Goal: Task Accomplishment & Management: Use online tool/utility

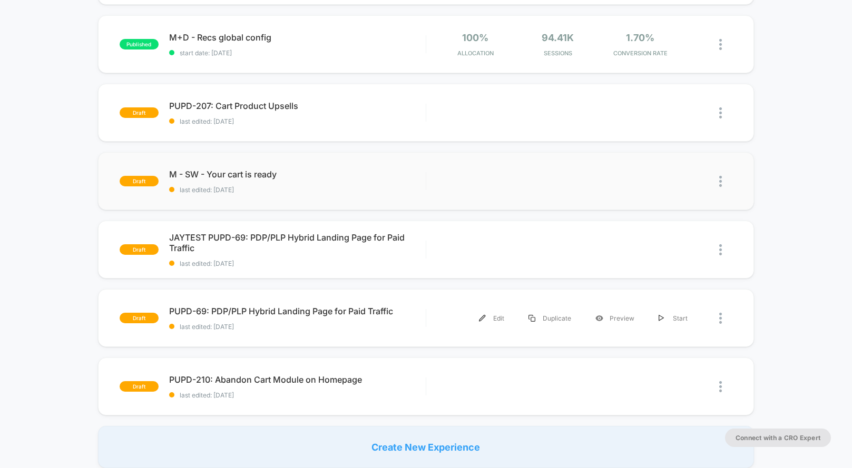
scroll to position [180, 0]
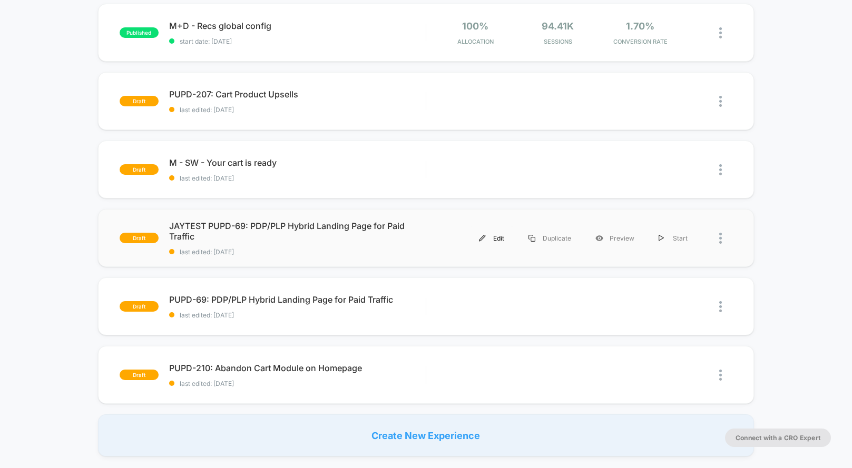
click at [496, 239] on div "Edit" at bounding box center [492, 239] width 50 height 24
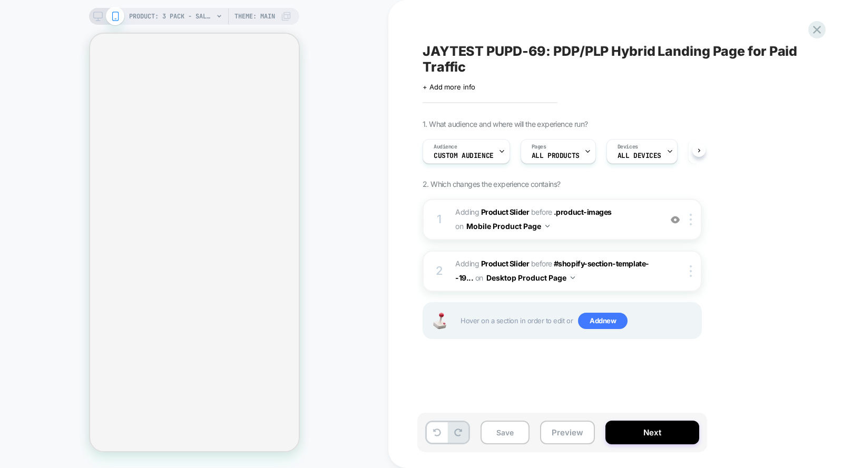
scroll to position [0, 1]
click at [98, 15] on icon at bounding box center [97, 16] width 9 height 9
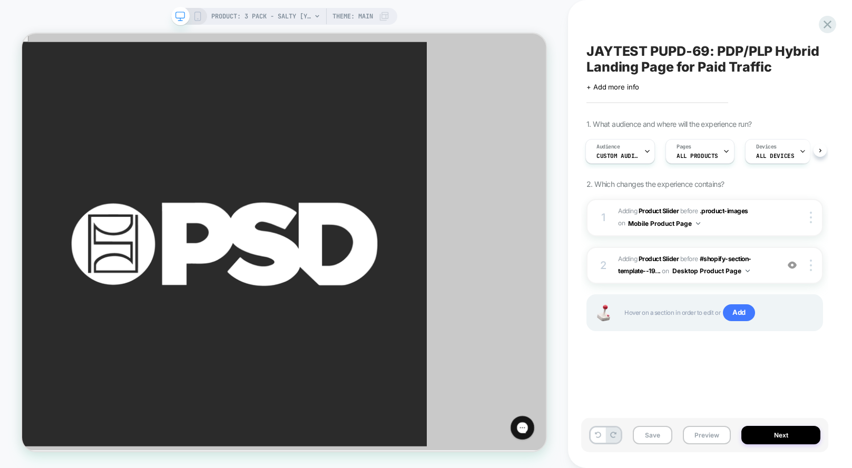
click at [194, 16] on icon at bounding box center [197, 16] width 9 height 9
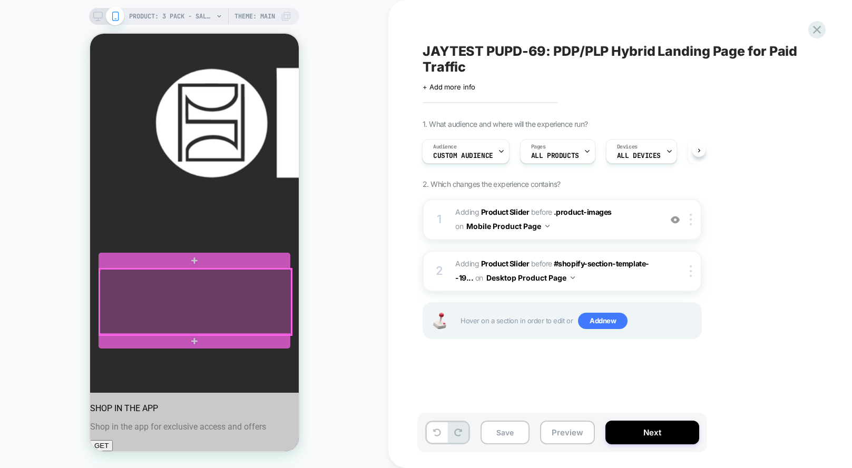
scroll to position [426, 0]
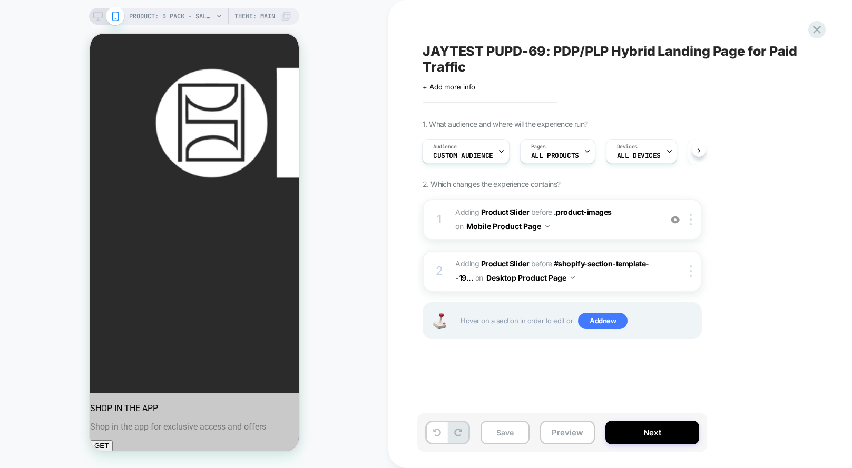
click at [98, 14] on icon at bounding box center [97, 16] width 9 height 9
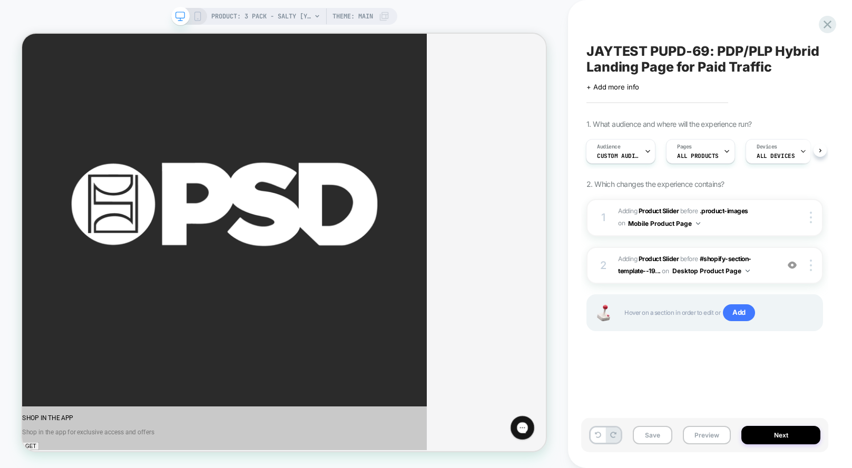
click at [196, 19] on icon at bounding box center [197, 16] width 9 height 9
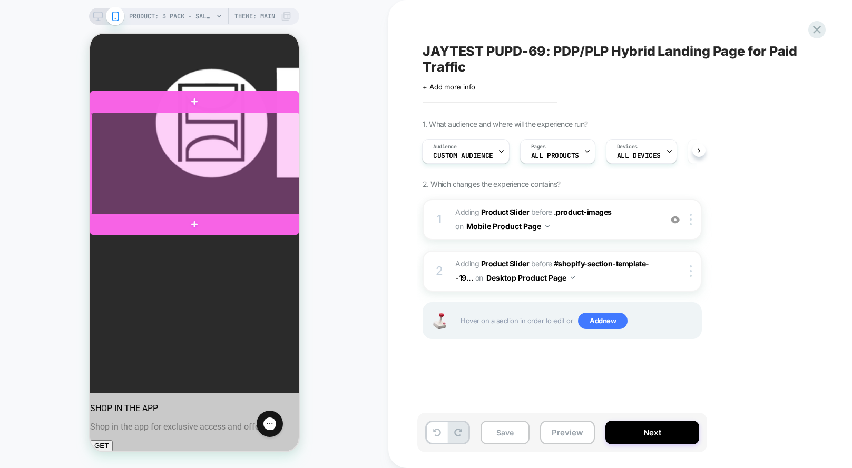
click at [261, 138] on div at bounding box center [195, 164] width 209 height 103
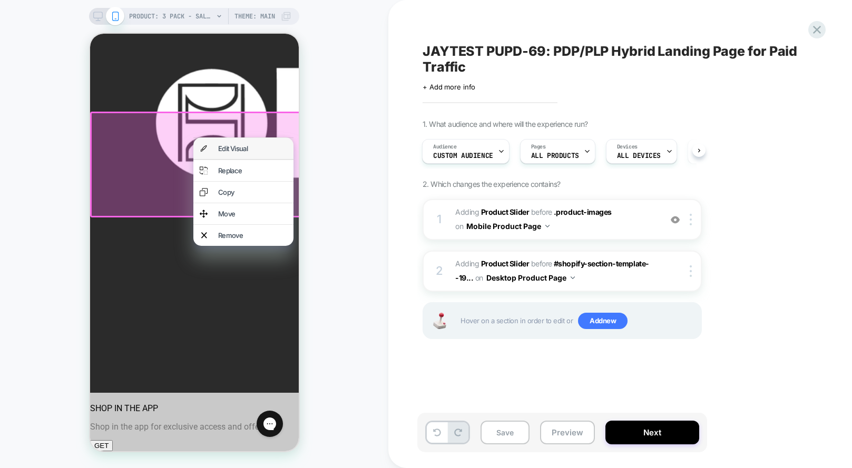
click at [246, 151] on div "Edit Visual" at bounding box center [252, 148] width 69 height 8
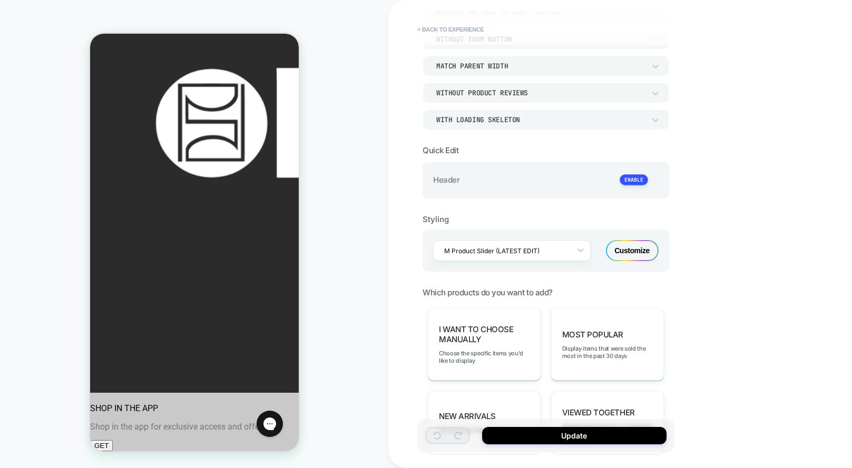
scroll to position [118, 0]
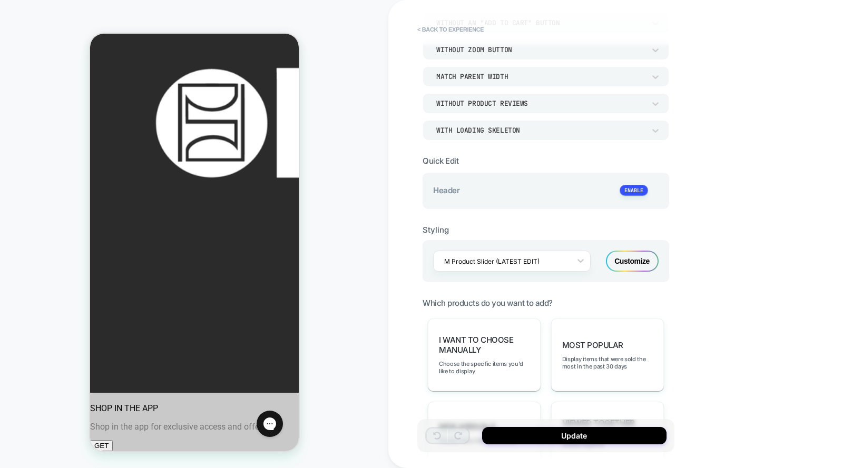
click at [627, 257] on div "Customize" at bounding box center [632, 261] width 53 height 21
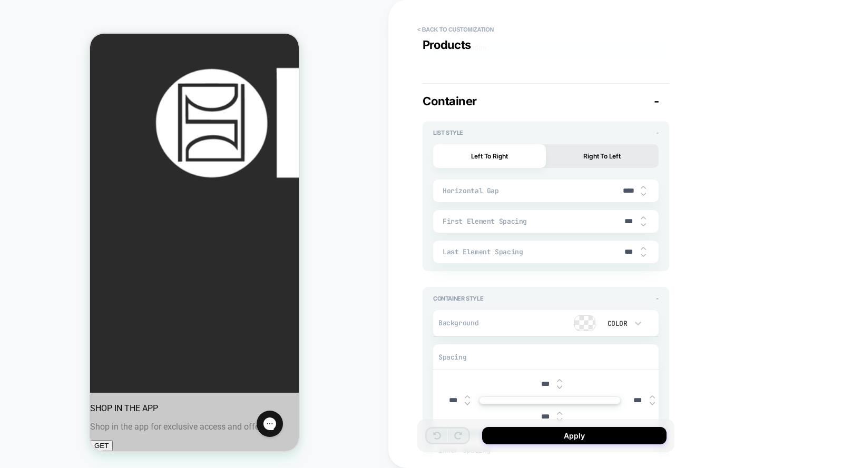
scroll to position [1493, 0]
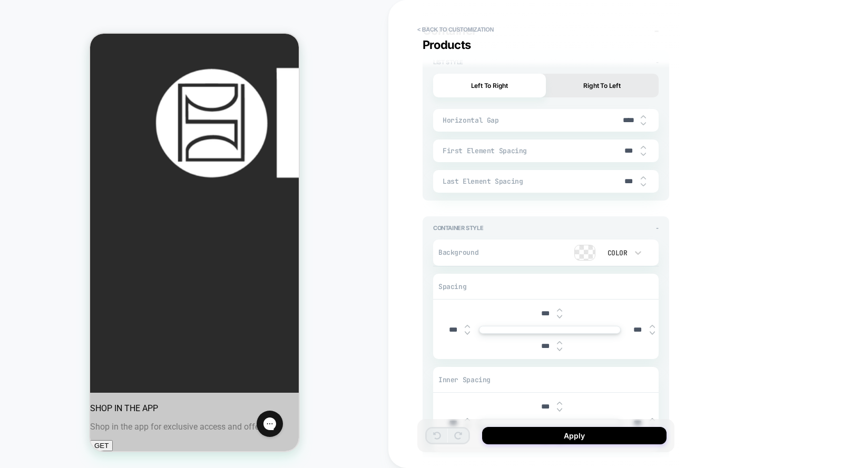
type textarea "*"
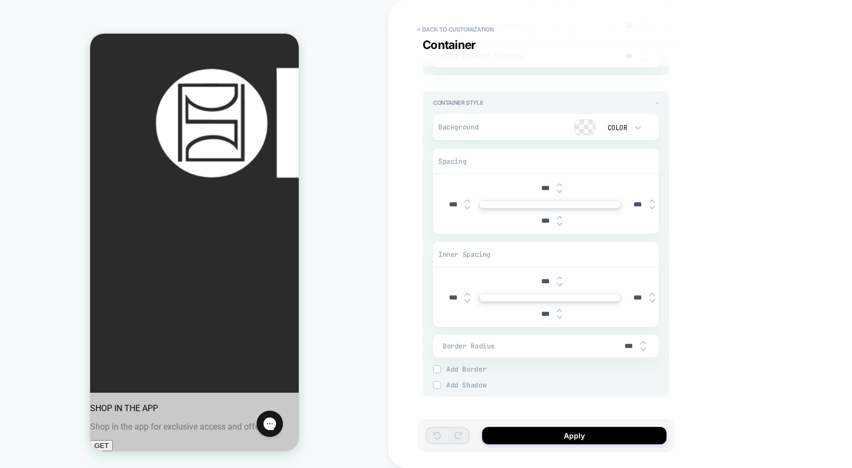
scroll to position [0, 0]
click at [443, 30] on button "< Back to customization" at bounding box center [455, 29] width 87 height 17
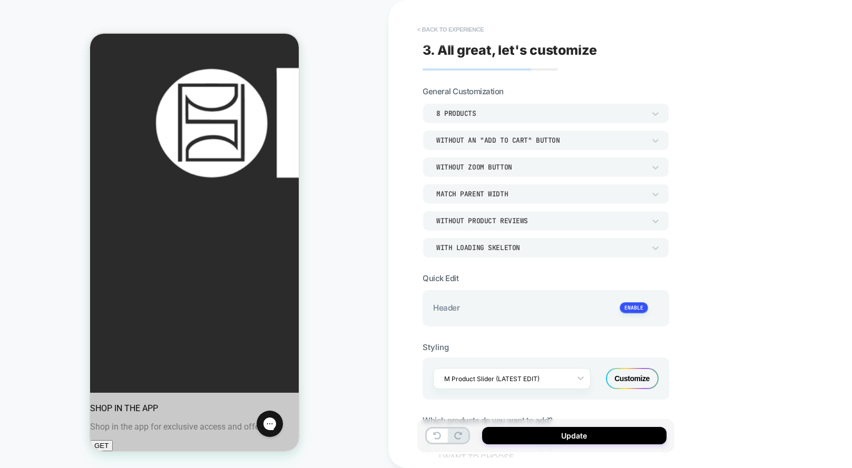
click at [435, 30] on button "< Back to experience" at bounding box center [450, 29] width 77 height 17
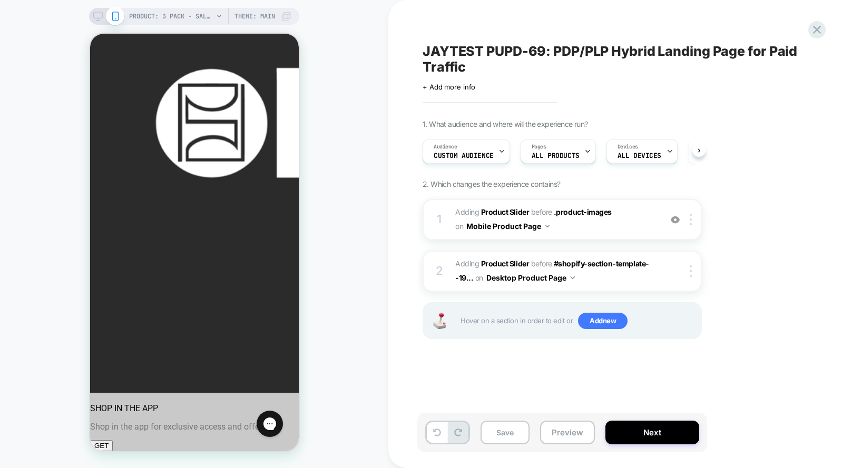
scroll to position [0, 1]
click at [816, 29] on icon at bounding box center [817, 30] width 8 height 8
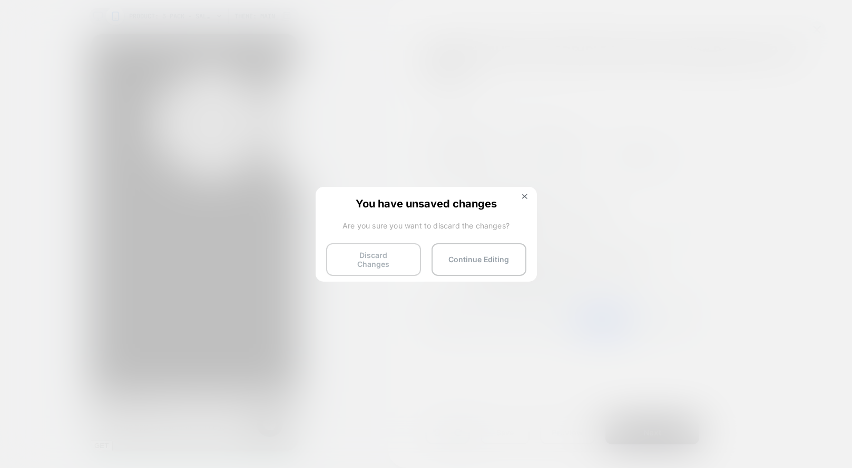
click at [392, 259] on button "Discard Changes" at bounding box center [373, 259] width 95 height 33
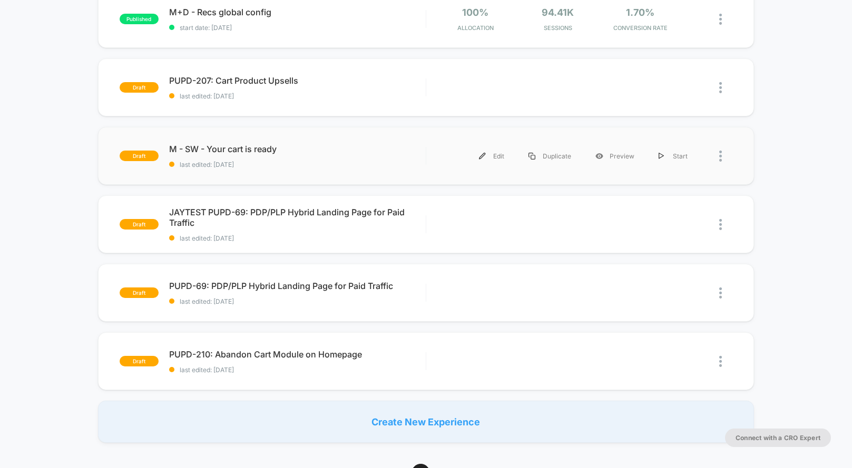
scroll to position [203, 0]
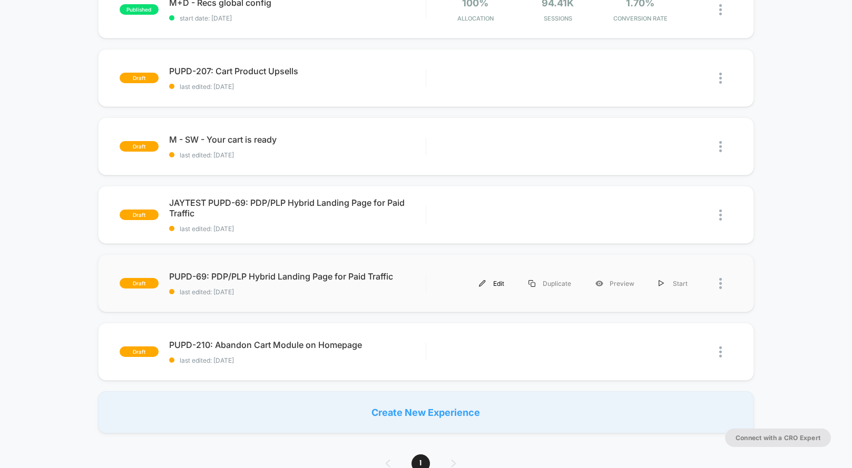
click at [497, 282] on div "Edit" at bounding box center [492, 284] width 50 height 24
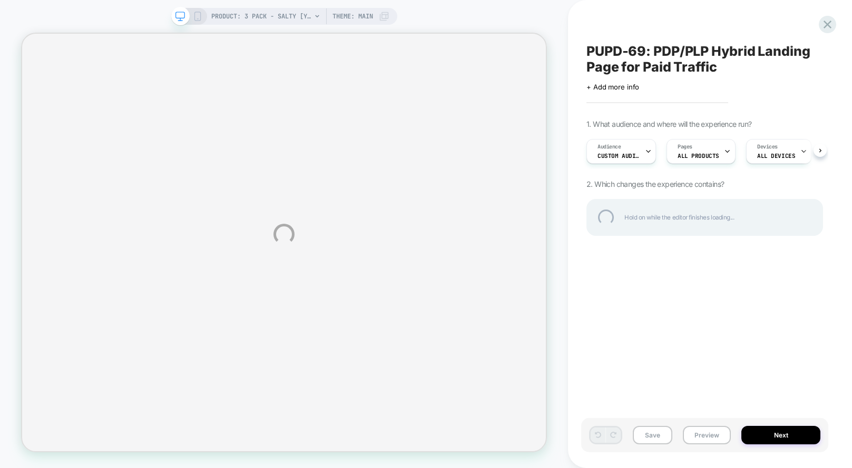
click at [197, 18] on div "PRODUCT: 3 Pack - Salty [yth 3pk multi] PRODUCT: 3 Pack - Salty [yth 3pk multi]…" at bounding box center [426, 234] width 852 height 468
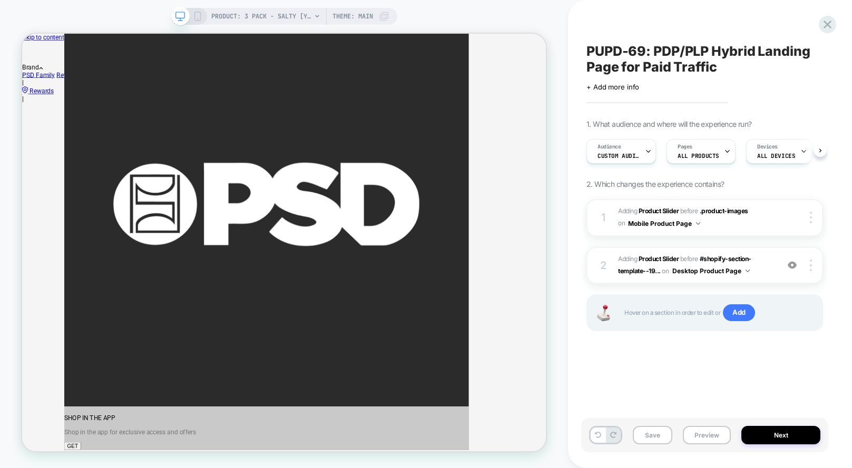
scroll to position [0, 1]
click at [197, 19] on icon at bounding box center [197, 16] width 9 height 9
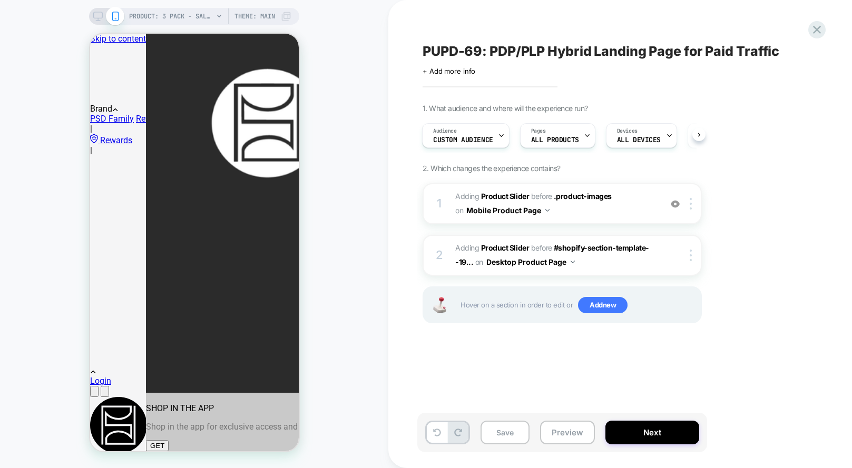
scroll to position [0, 1]
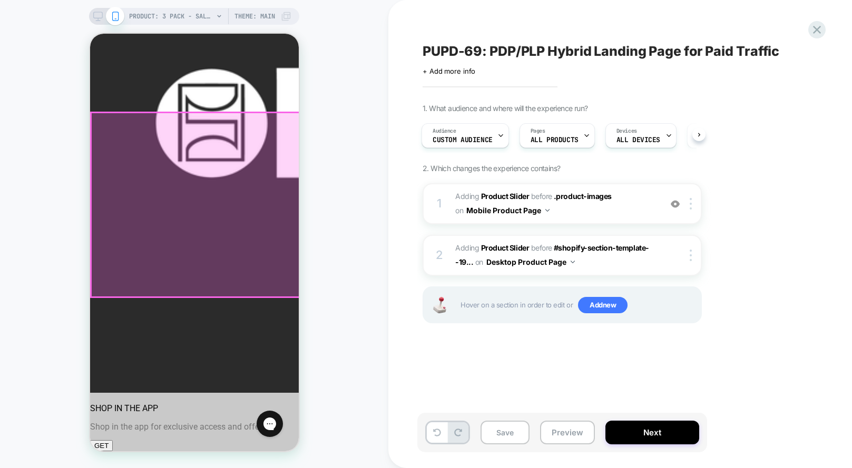
scroll to position [0, 181]
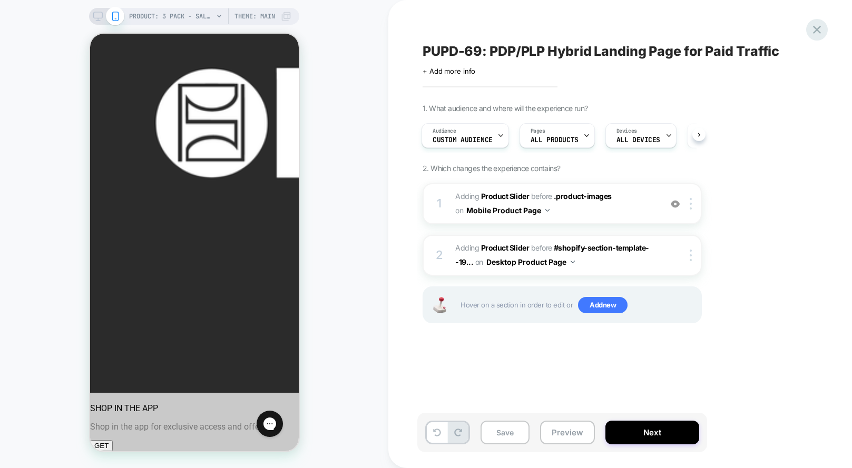
click at [817, 30] on icon at bounding box center [817, 30] width 8 height 8
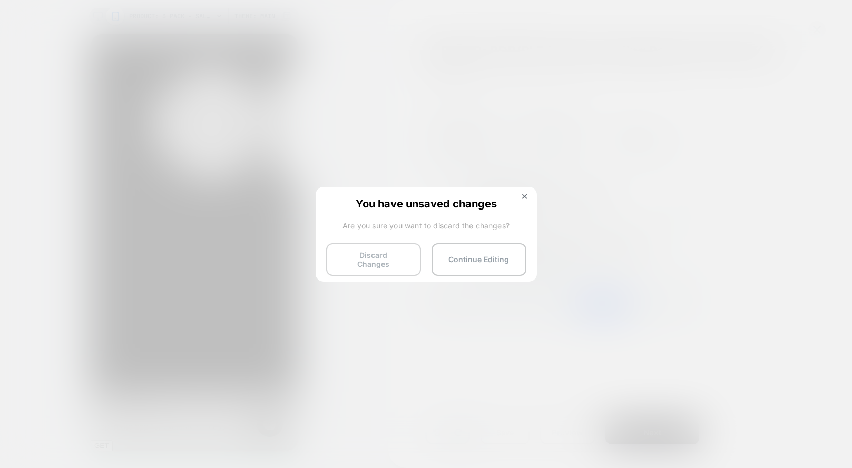
click at [378, 260] on button "Discard Changes" at bounding box center [373, 259] width 95 height 33
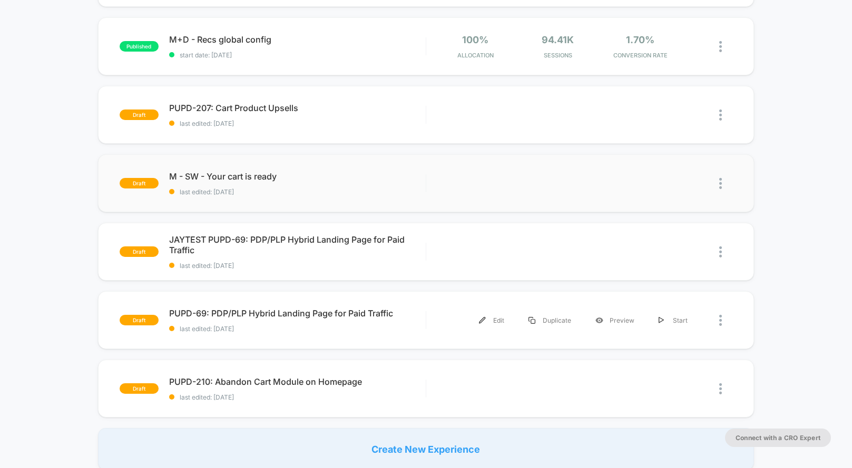
scroll to position [188, 0]
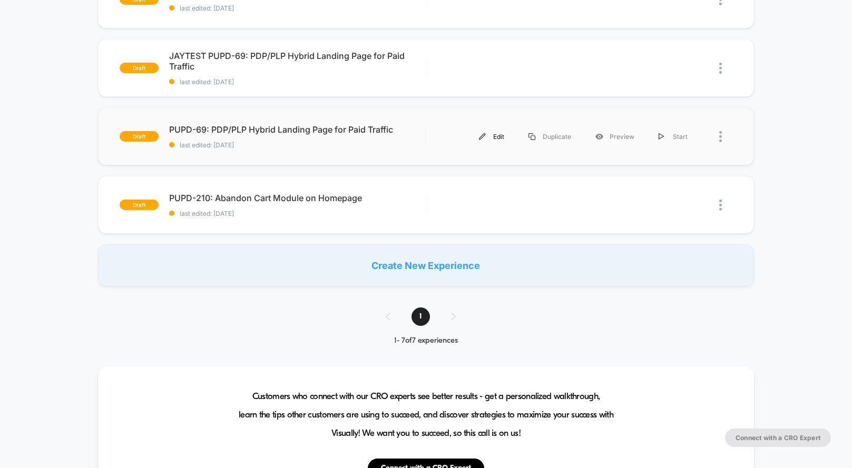
click at [498, 138] on div "Edit" at bounding box center [492, 137] width 50 height 24
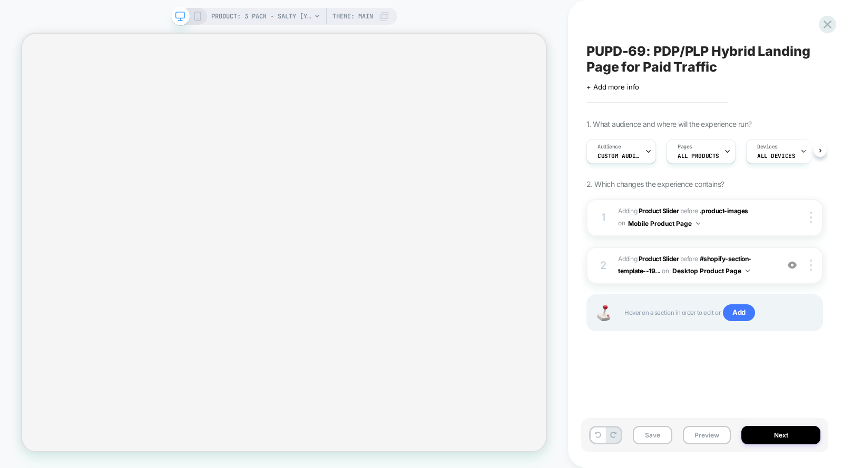
scroll to position [0, 1]
click at [195, 19] on icon at bounding box center [197, 16] width 9 height 9
